Goal: Entertainment & Leisure: Consume media (video, audio)

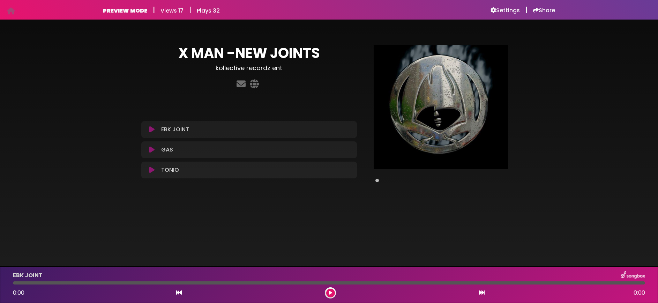
click at [154, 132] on icon at bounding box center [151, 129] width 5 height 7
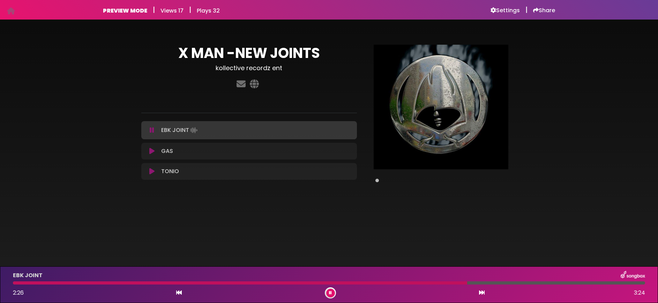
click at [361, 275] on div "EBK JOINT" at bounding box center [329, 275] width 641 height 9
click at [623, 284] on div at bounding box center [329, 282] width 632 height 3
click at [590, 284] on div at bounding box center [322, 282] width 619 height 3
click at [153, 152] on icon at bounding box center [151, 151] width 5 height 7
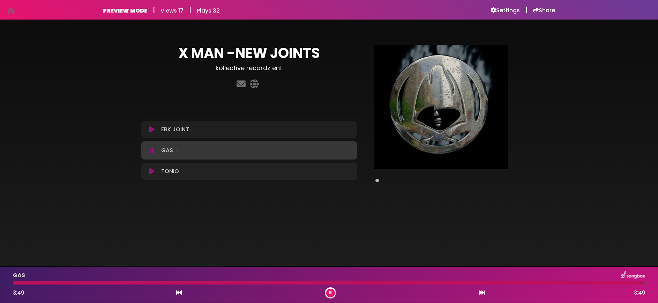
click at [152, 150] on icon at bounding box center [152, 150] width 5 height 7
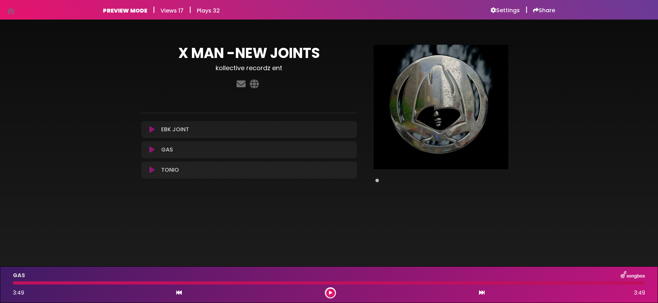
click at [148, 169] on button at bounding box center [152, 169] width 13 height 7
click at [152, 151] on icon at bounding box center [151, 149] width 5 height 7
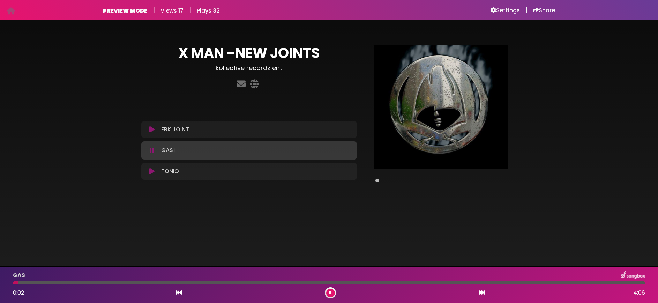
click at [152, 151] on icon at bounding box center [152, 150] width 5 height 7
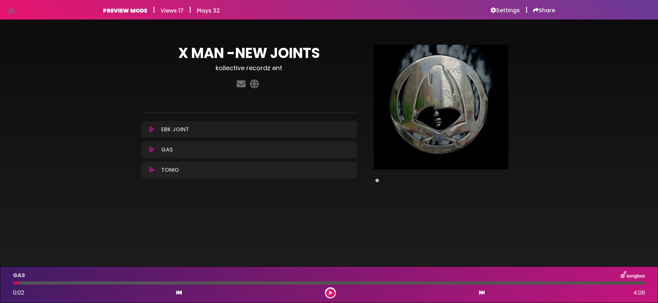
click at [152, 151] on icon at bounding box center [151, 149] width 5 height 7
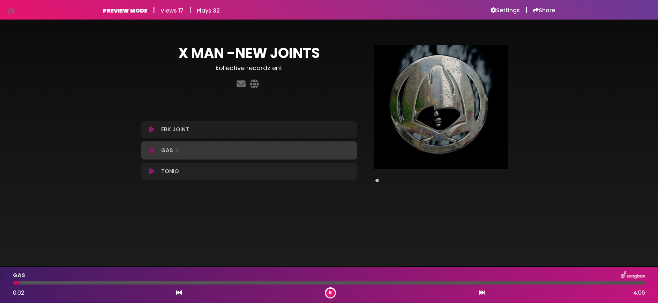
click at [152, 151] on icon at bounding box center [152, 150] width 5 height 7
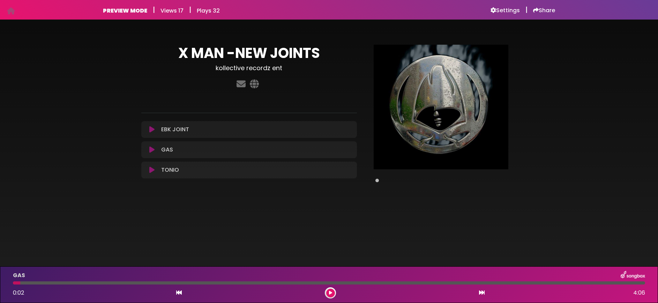
click at [151, 128] on icon at bounding box center [151, 129] width 5 height 7
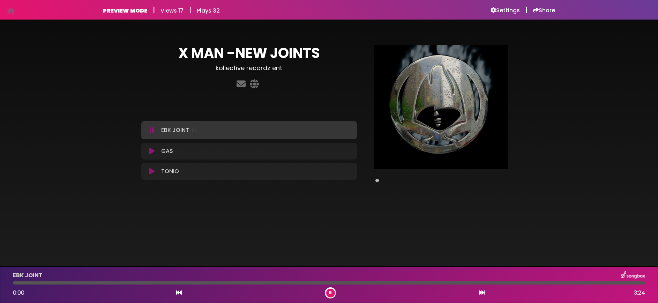
click at [151, 128] on icon at bounding box center [152, 130] width 5 height 7
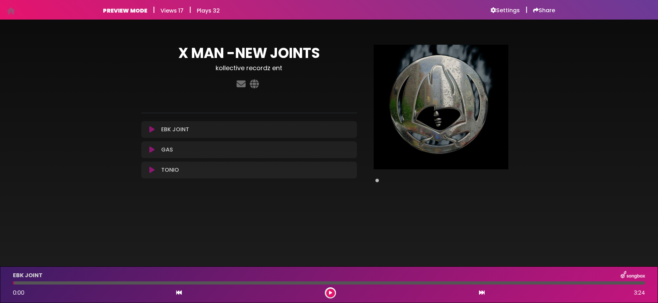
click at [150, 148] on icon at bounding box center [151, 149] width 5 height 7
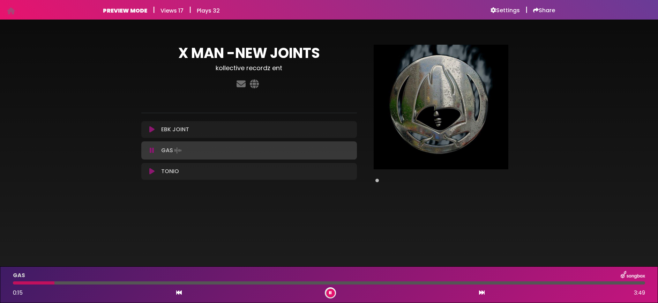
click at [150, 148] on icon at bounding box center [152, 150] width 5 height 7
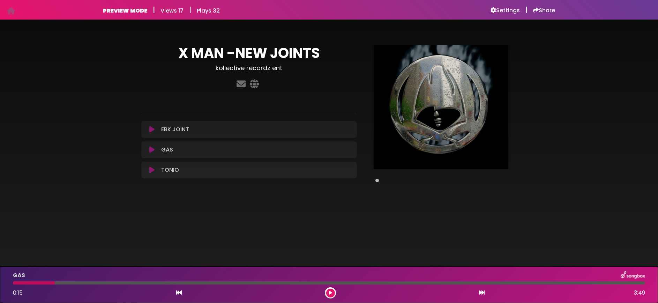
click at [154, 170] on icon at bounding box center [151, 169] width 5 height 7
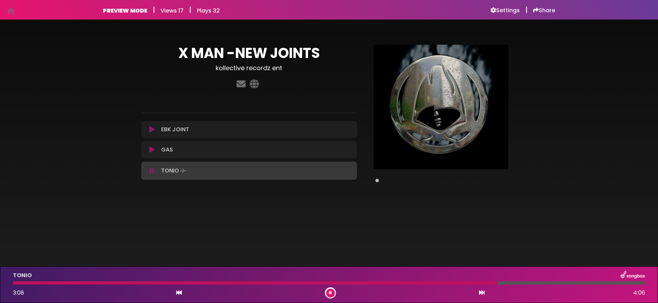
click at [153, 171] on icon at bounding box center [152, 170] width 5 height 7
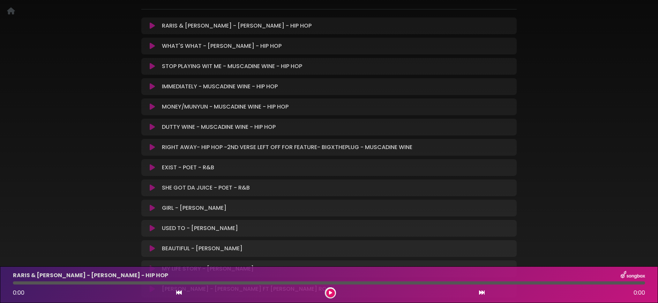
scroll to position [95, 0]
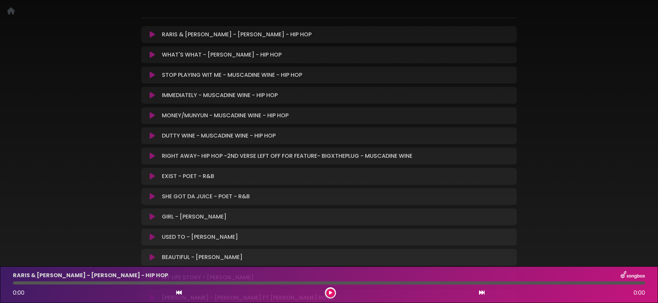
click at [150, 55] on icon at bounding box center [152, 54] width 5 height 7
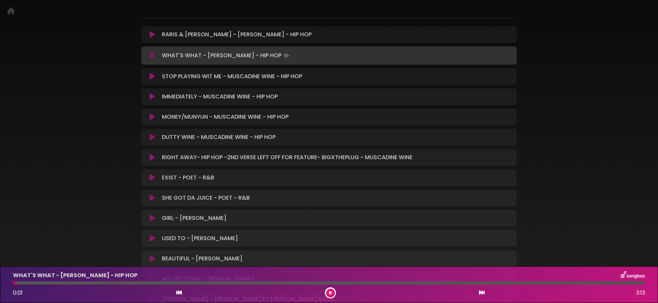
scroll to position [96, 0]
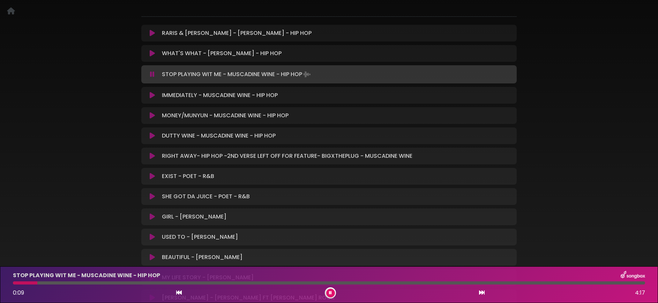
click at [153, 34] on icon at bounding box center [152, 33] width 5 height 7
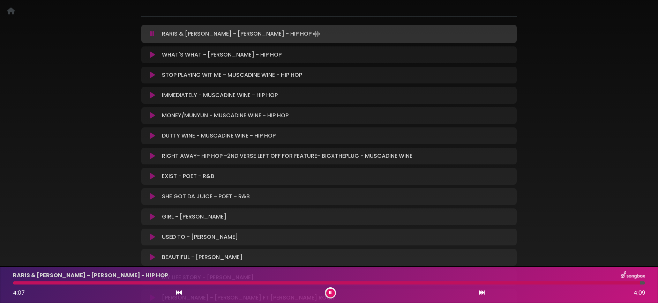
click at [332, 295] on button at bounding box center [330, 293] width 9 height 9
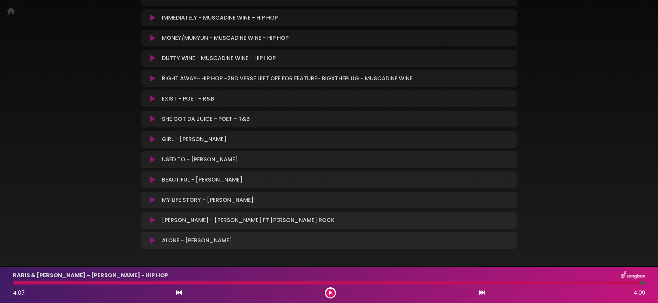
scroll to position [199, 0]
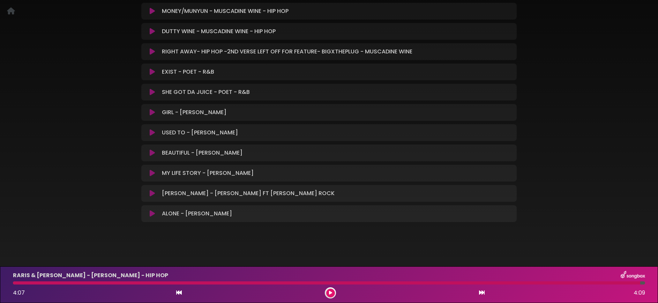
click at [151, 174] on icon at bounding box center [152, 173] width 5 height 7
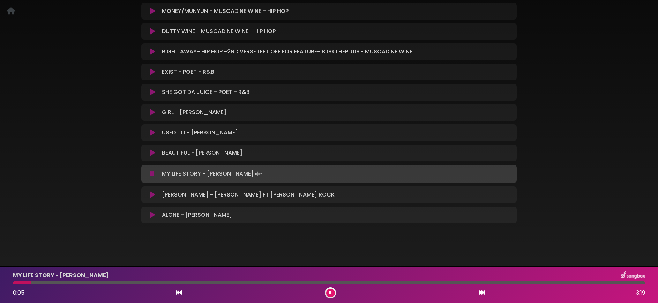
scroll to position [198, 0]
click at [150, 196] on icon at bounding box center [152, 196] width 5 height 7
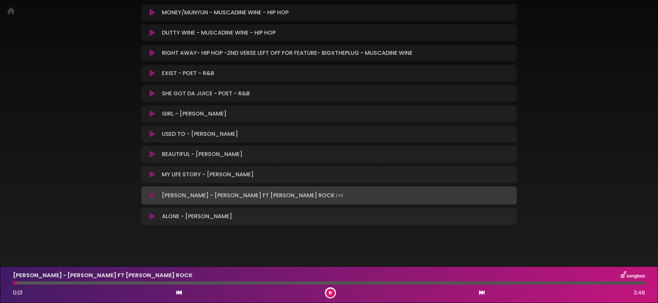
click at [150, 196] on icon at bounding box center [152, 195] width 5 height 7
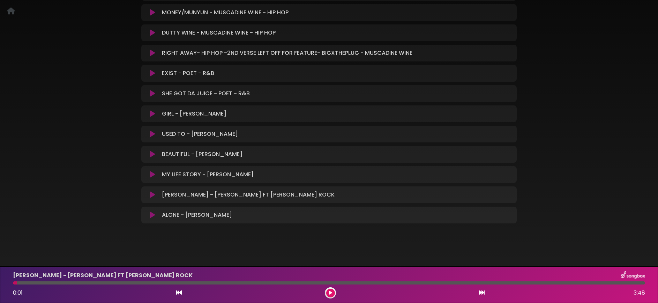
click at [151, 214] on icon at bounding box center [152, 214] width 5 height 7
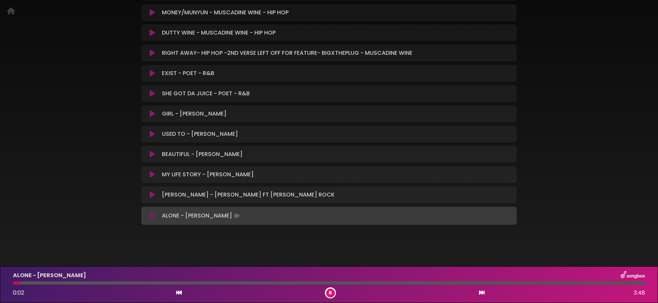
click at [151, 214] on icon at bounding box center [152, 215] width 5 height 7
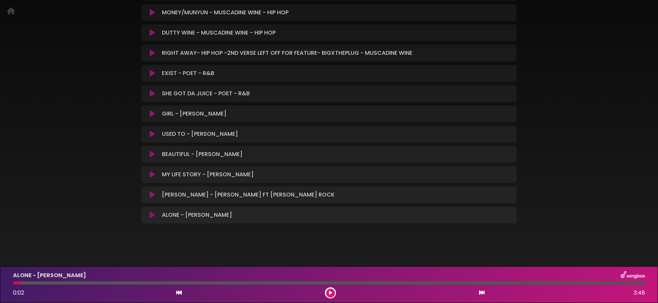
click at [154, 198] on div "[PERSON_NAME] - [PERSON_NAME] FT [PERSON_NAME] ROCK Loading Track..." at bounding box center [329, 195] width 367 height 8
click at [151, 214] on icon at bounding box center [152, 214] width 5 height 7
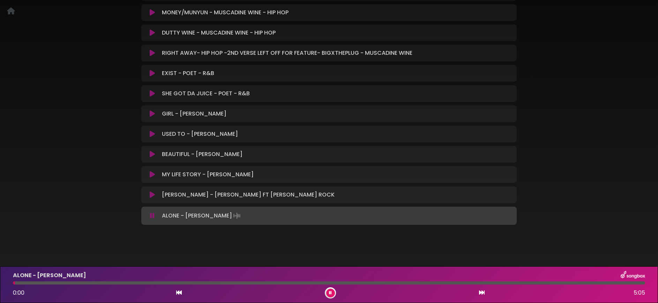
click at [151, 214] on icon at bounding box center [152, 215] width 5 height 7
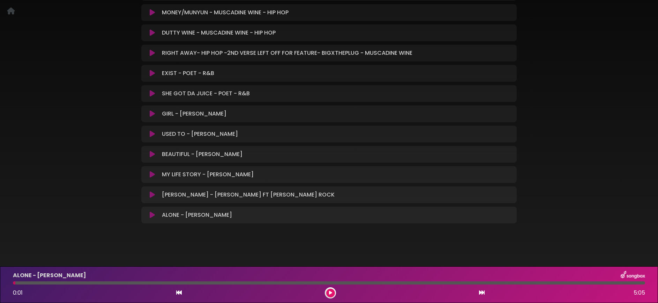
scroll to position [0, 0]
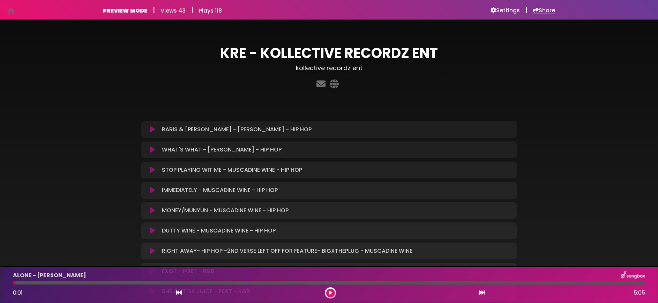
click at [543, 10] on h6 "Share" at bounding box center [544, 10] width 22 height 7
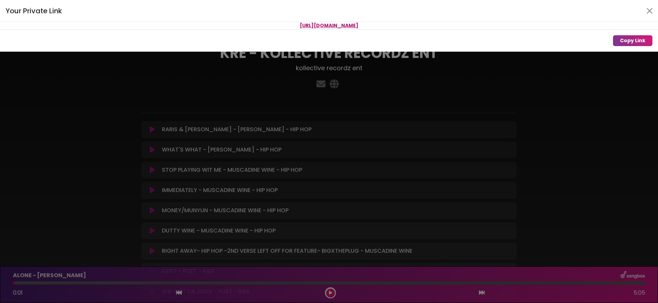
drag, startPoint x: 416, startPoint y: 25, endPoint x: 266, endPoint y: 20, distance: 150.5
click at [266, 20] on div "Your Private Link [URL][DOMAIN_NAME] Copy Link" at bounding box center [329, 26] width 658 height 52
copy div "[URL][DOMAIN_NAME]"
